Goal: Download file/media

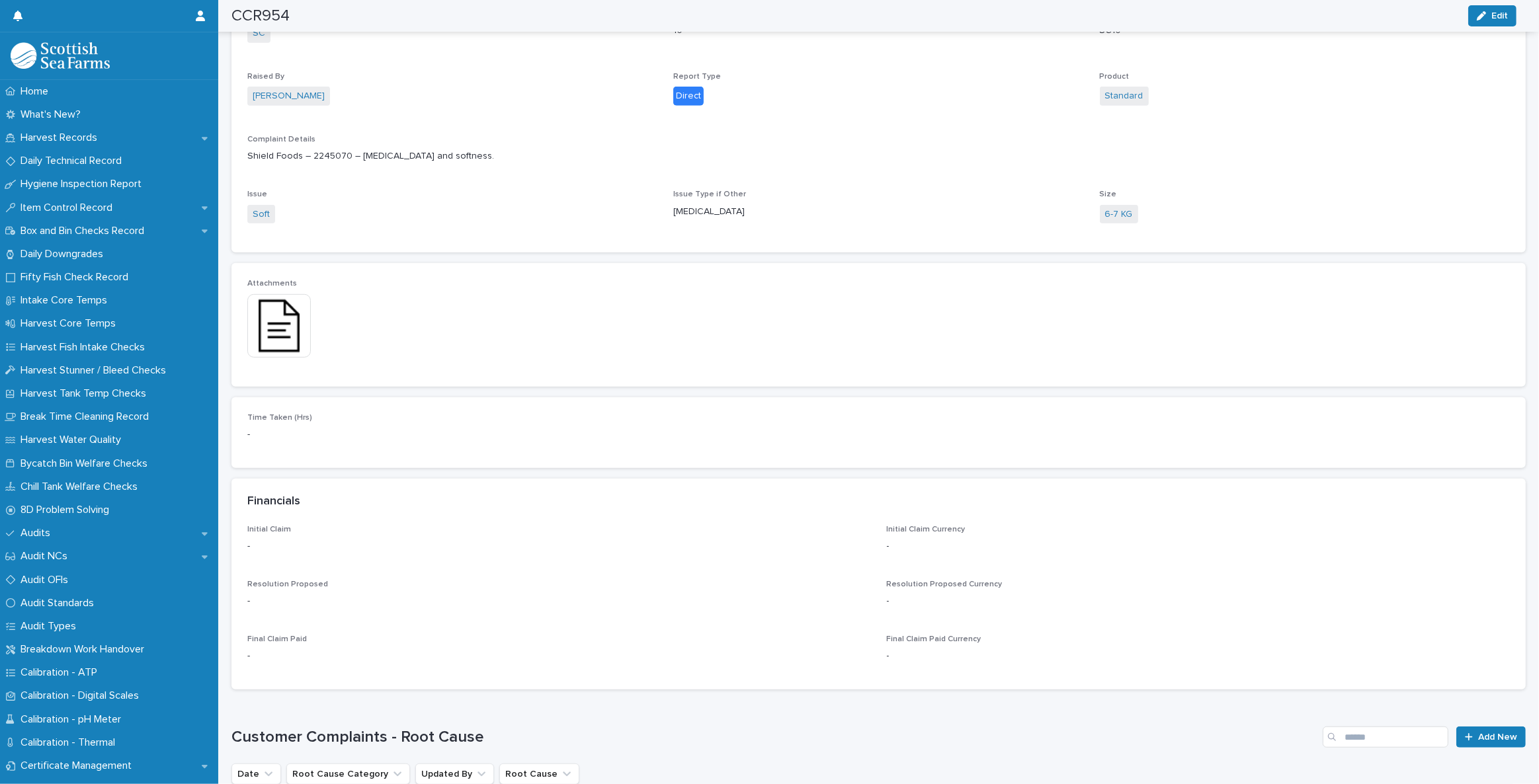
scroll to position [841, 0]
click at [293, 314] on img at bounding box center [279, 322] width 63 height 63
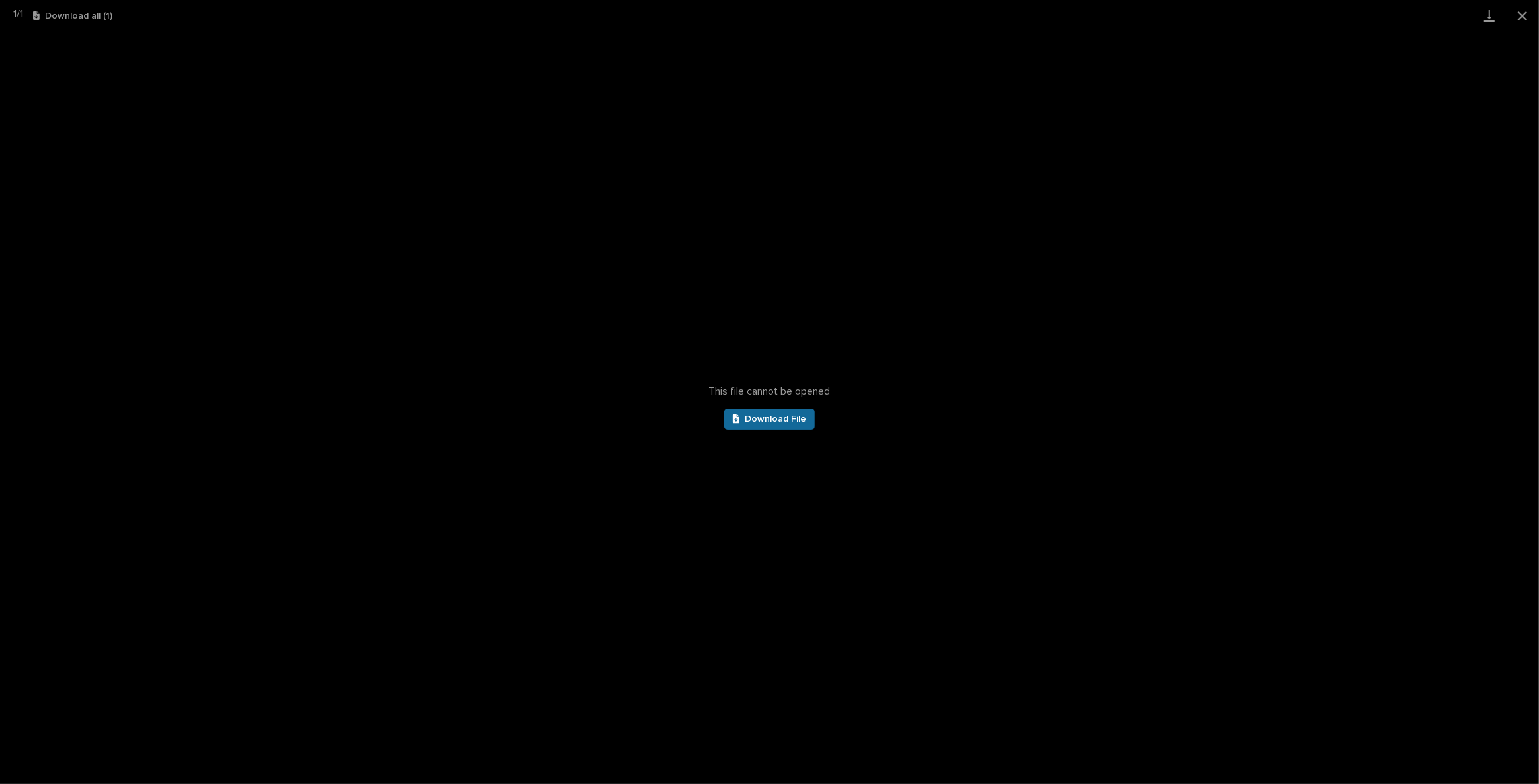
click at [763, 419] on span "Download File" at bounding box center [776, 418] width 62 height 9
click at [1147, 12] on button "Close gallery" at bounding box center [1523, 15] width 33 height 31
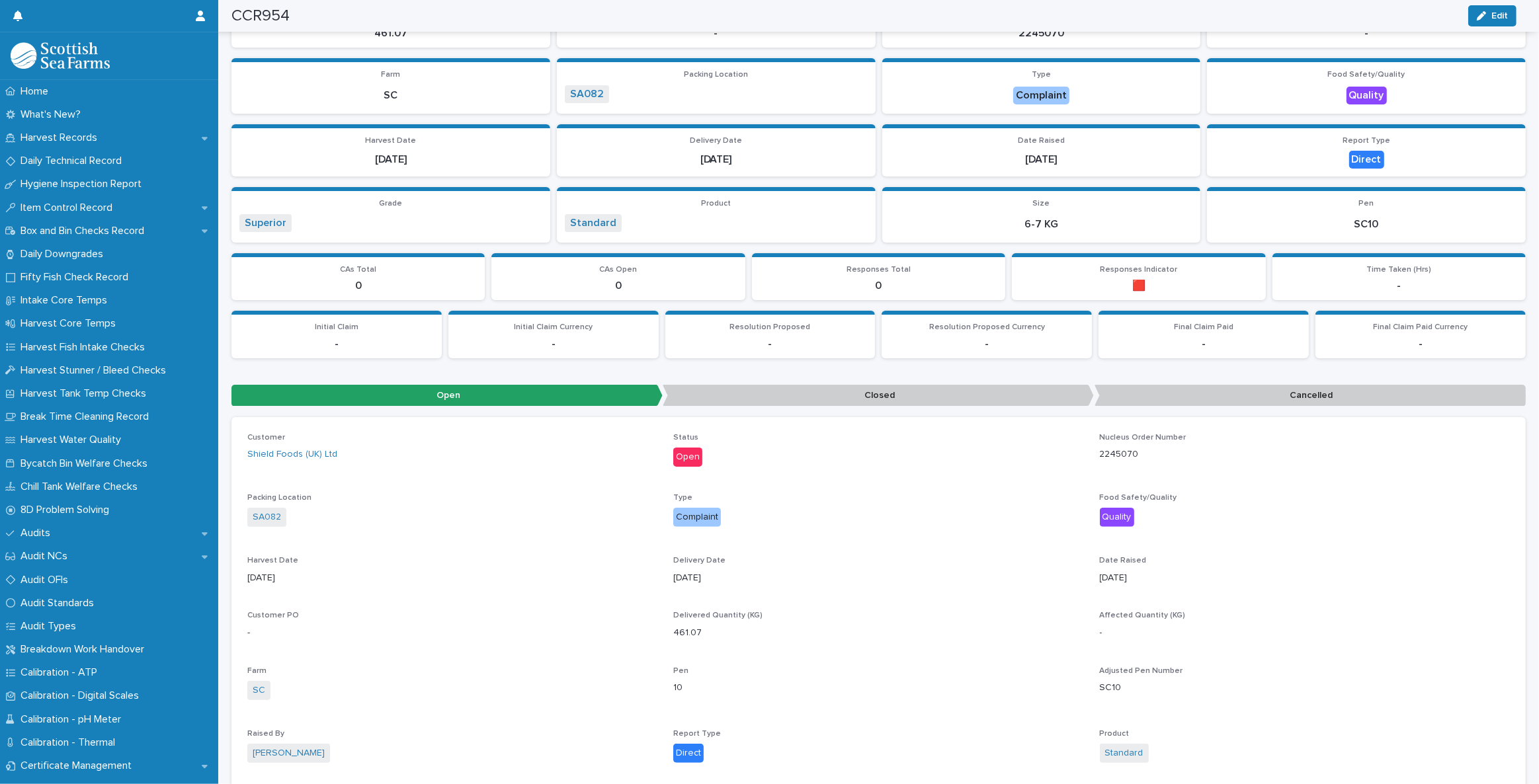
scroll to position [0, 0]
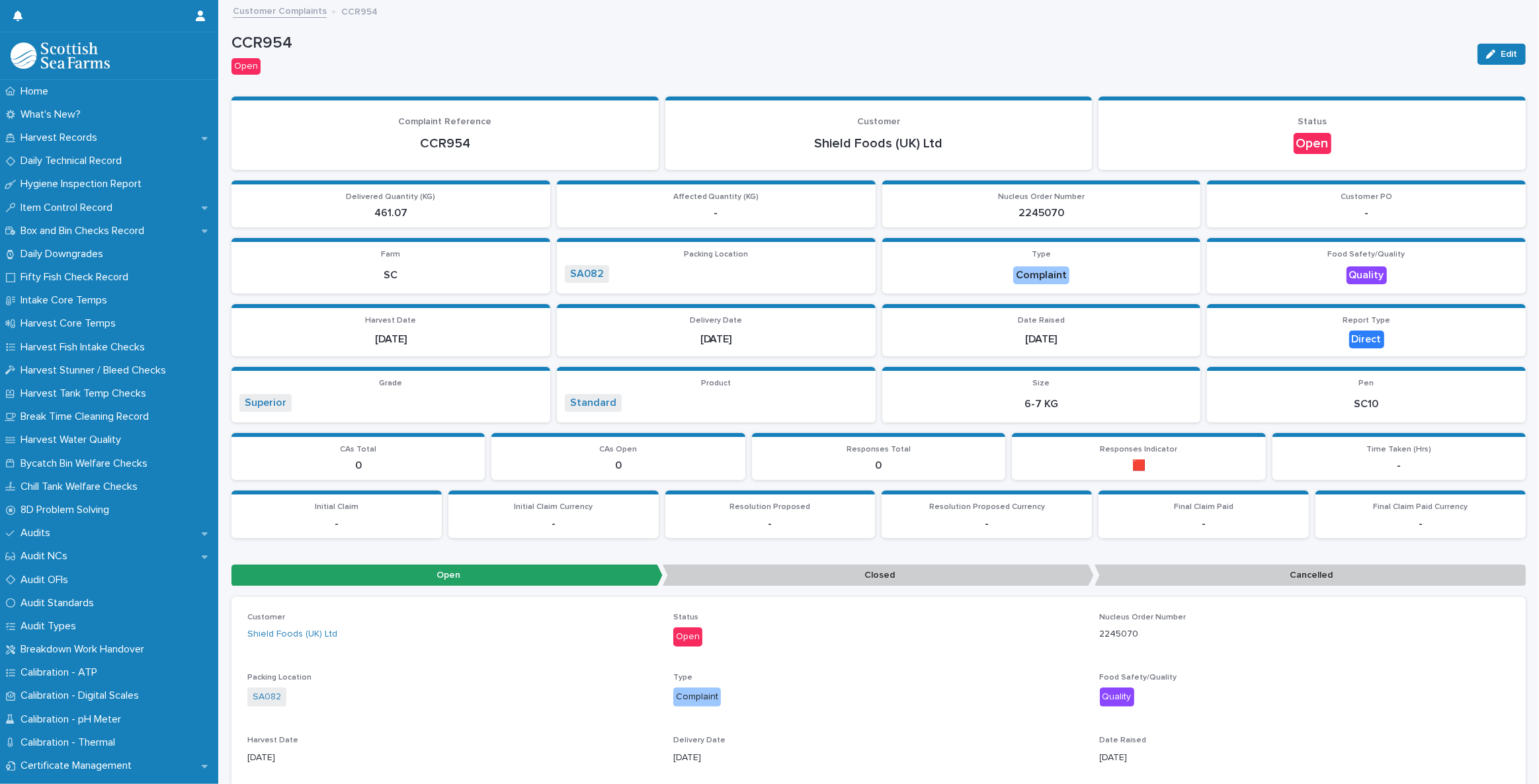
click at [273, 3] on link "Customer Complaints" at bounding box center [280, 10] width 94 height 15
